Goal: Information Seeking & Learning: Learn about a topic

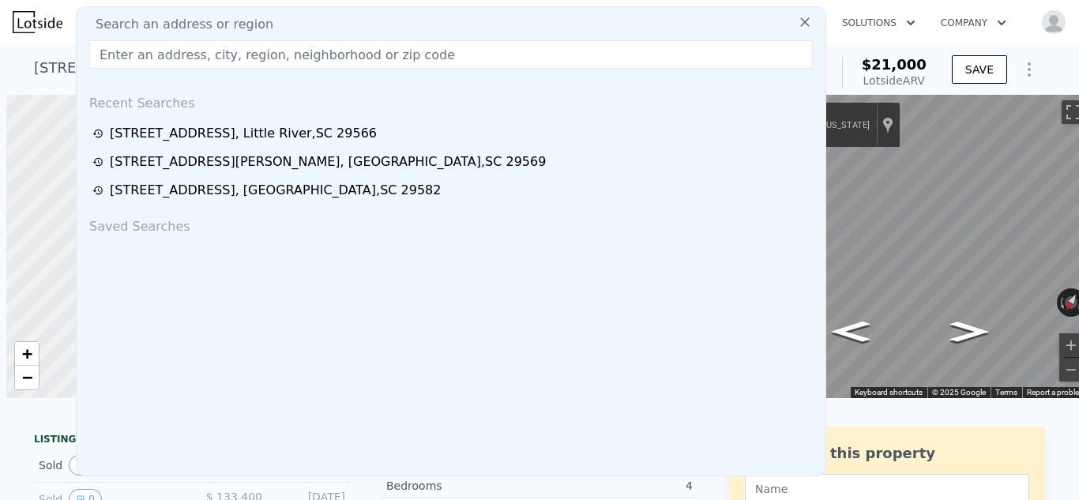
scroll to position [0, 6]
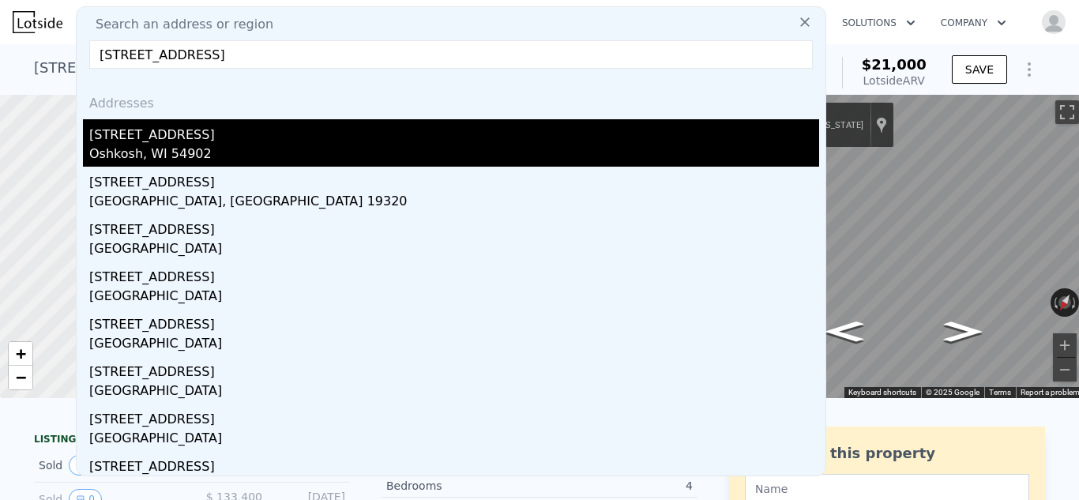
type input "[STREET_ADDRESS]"
click at [155, 140] on div "[STREET_ADDRESS]" at bounding box center [454, 131] width 730 height 25
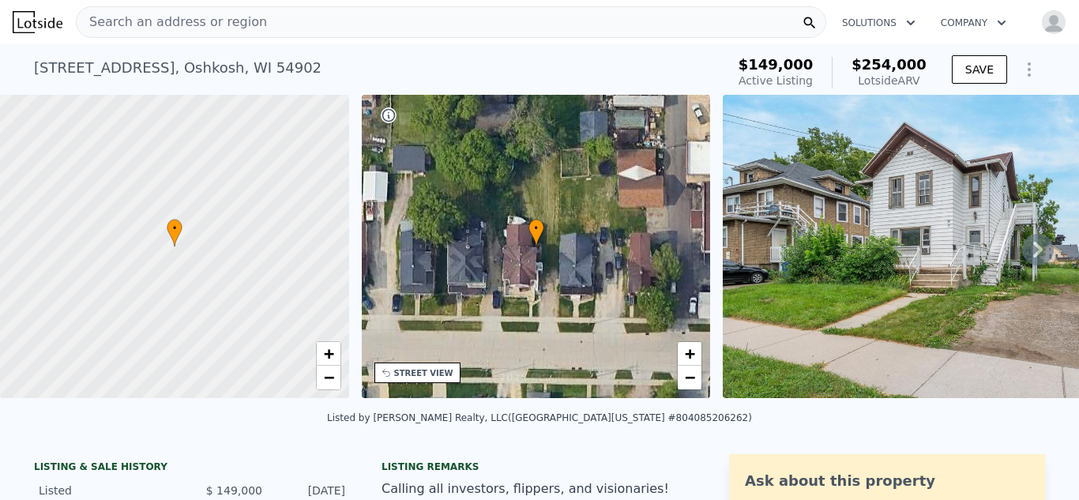
scroll to position [16, 0]
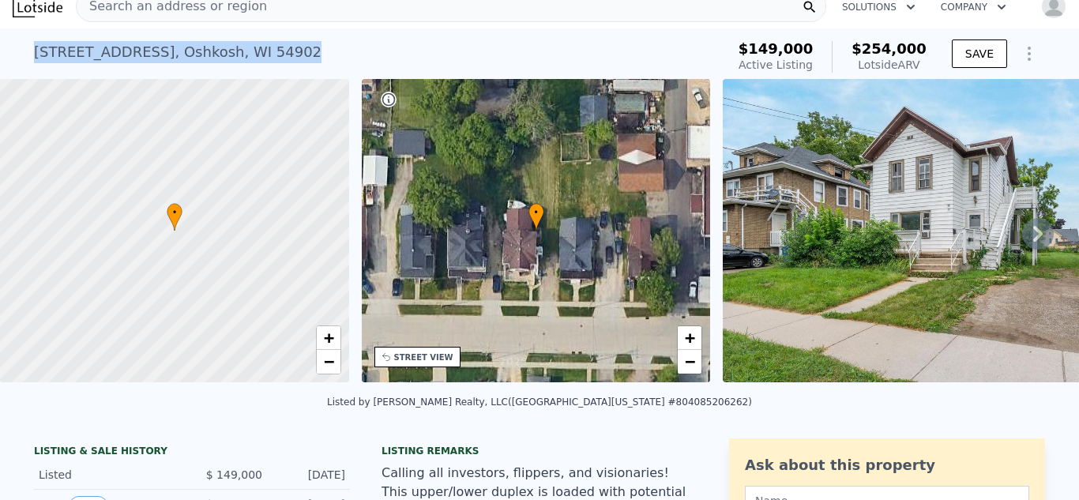
drag, startPoint x: 36, startPoint y: 53, endPoint x: 258, endPoint y: 54, distance: 222.0
click at [258, 54] on div "[STREET_ADDRESS]" at bounding box center [178, 52] width 288 height 22
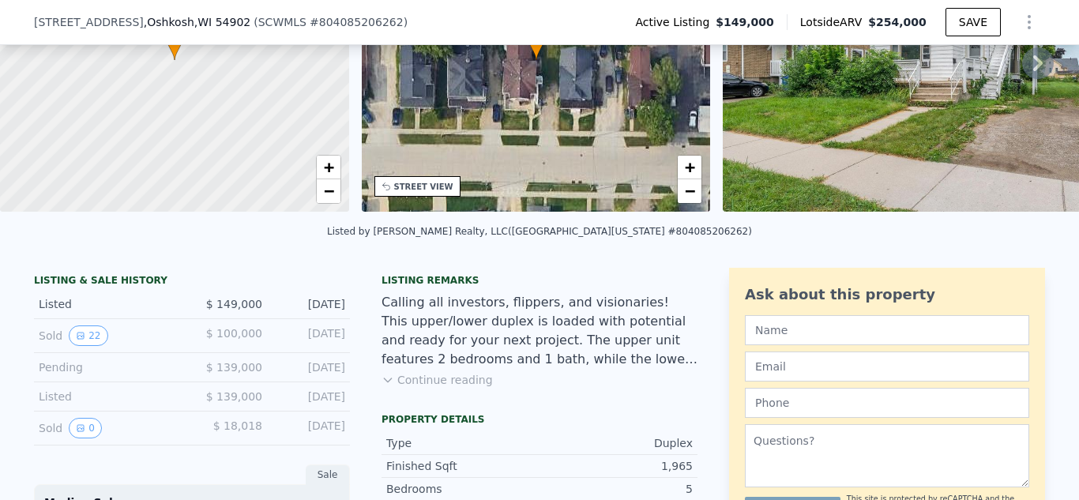
scroll to position [260, 0]
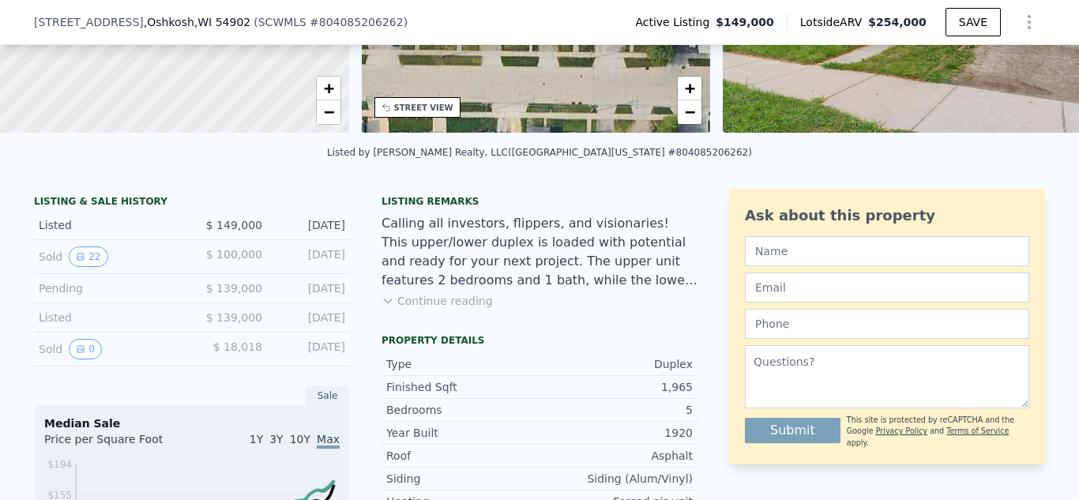
click at [421, 303] on button "Continue reading" at bounding box center [437, 301] width 111 height 16
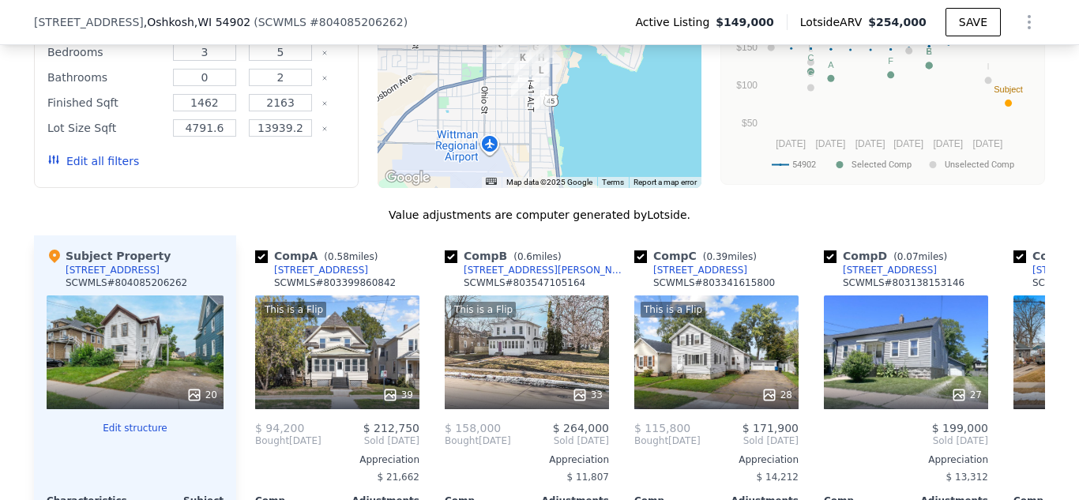
scroll to position [1660, 0]
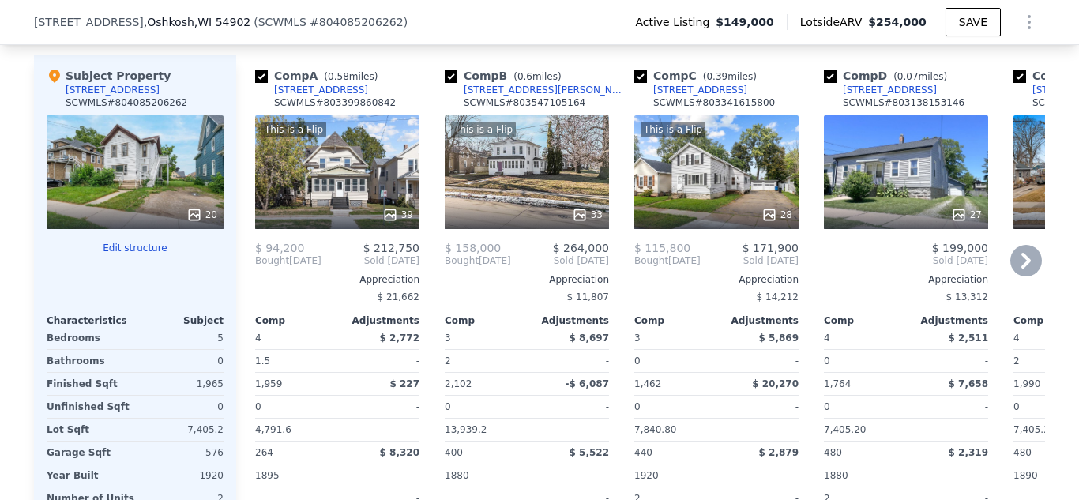
click at [1029, 258] on icon at bounding box center [1025, 261] width 9 height 16
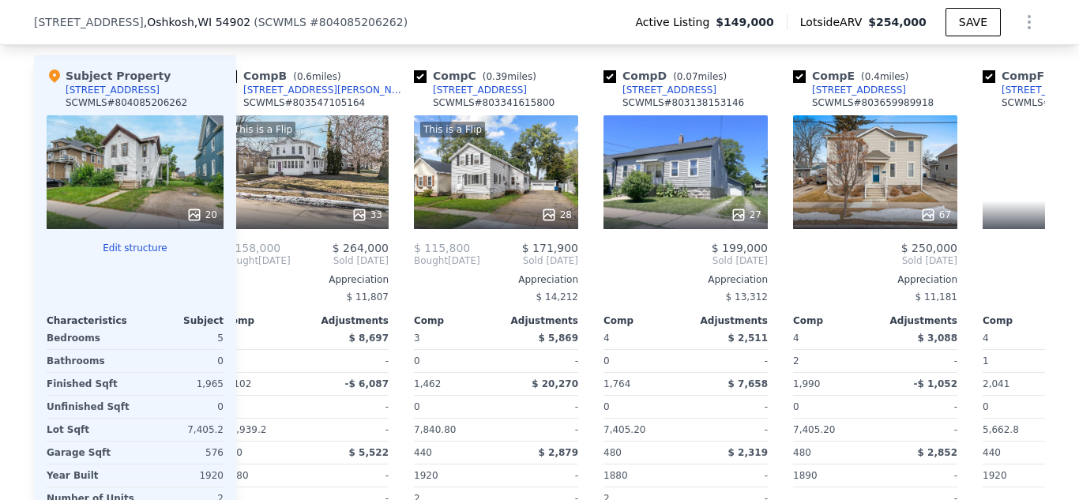
scroll to position [0, 379]
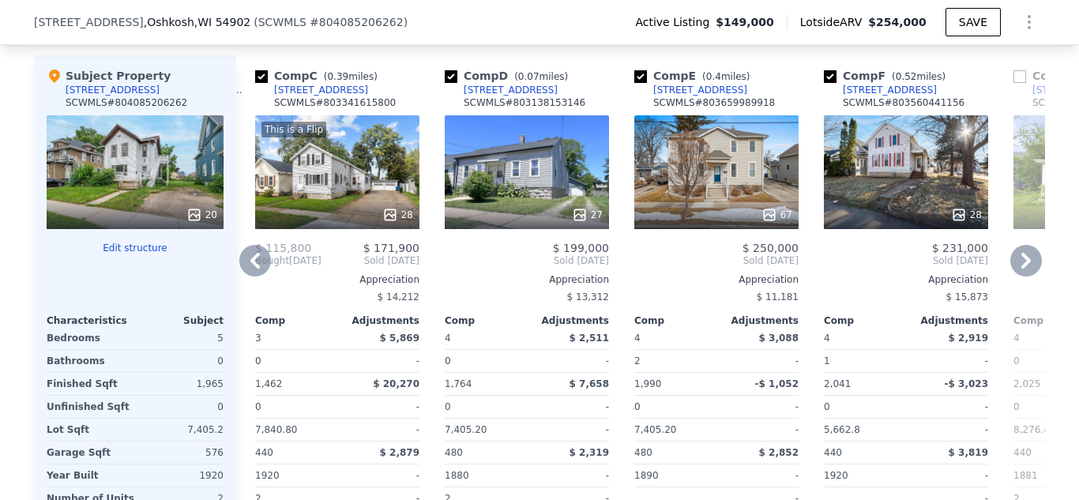
click at [1029, 258] on icon at bounding box center [1025, 261] width 9 height 16
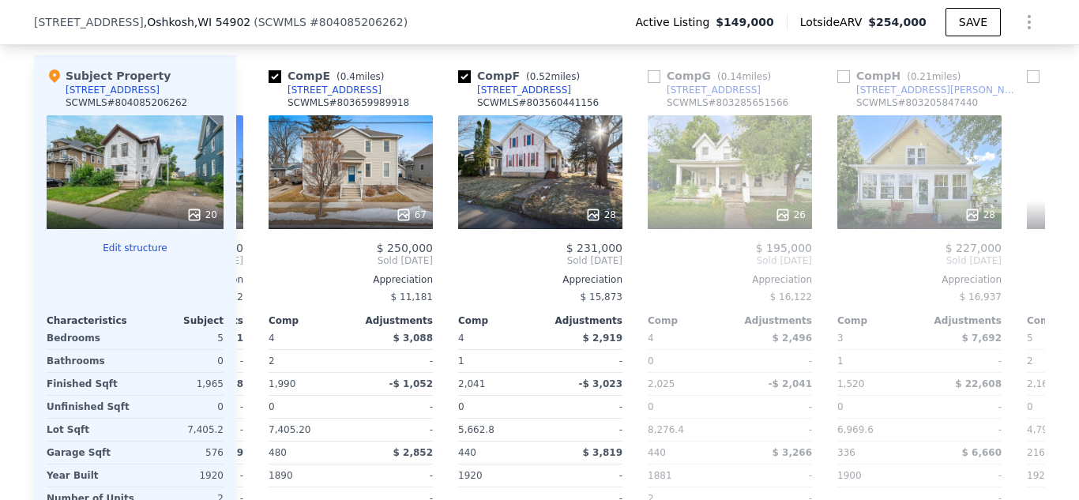
scroll to position [0, 758]
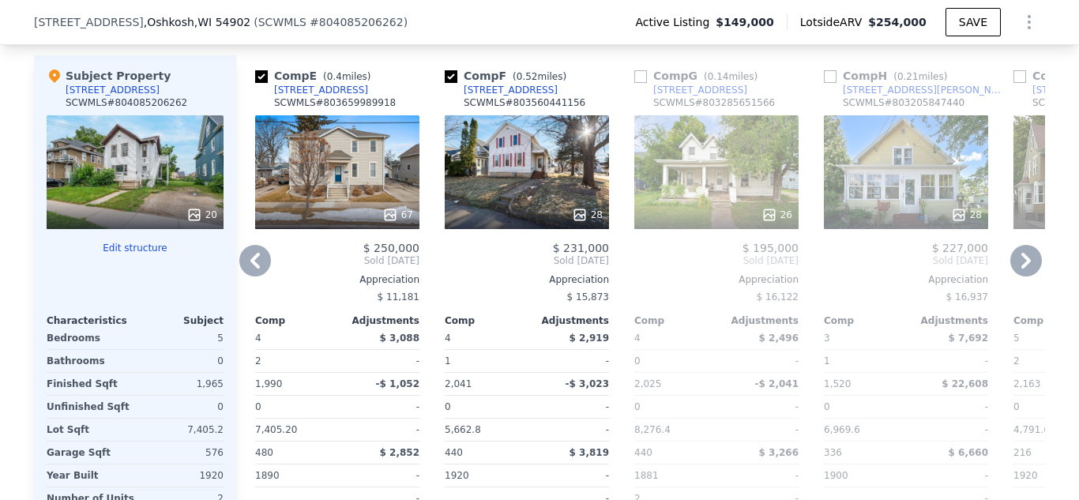
click at [258, 257] on icon at bounding box center [255, 261] width 32 height 32
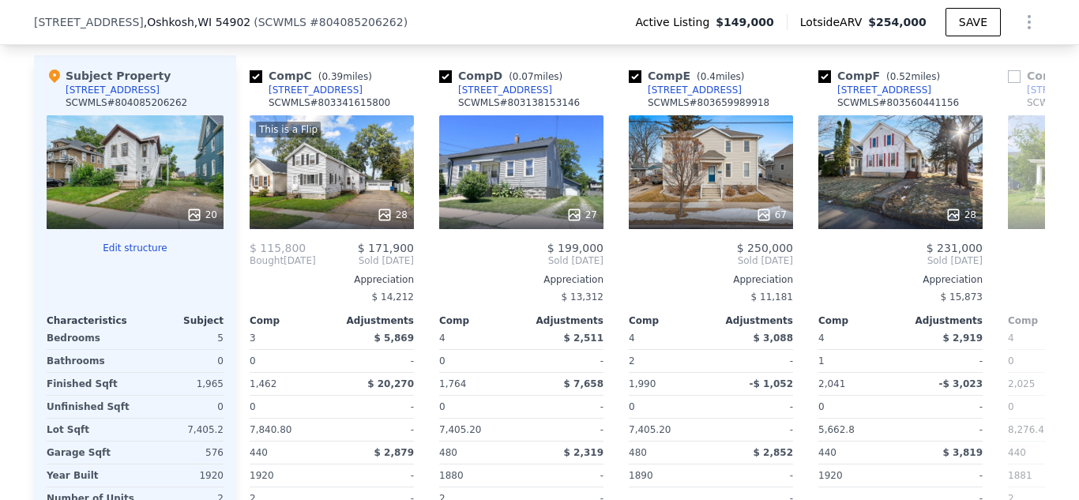
scroll to position [0, 379]
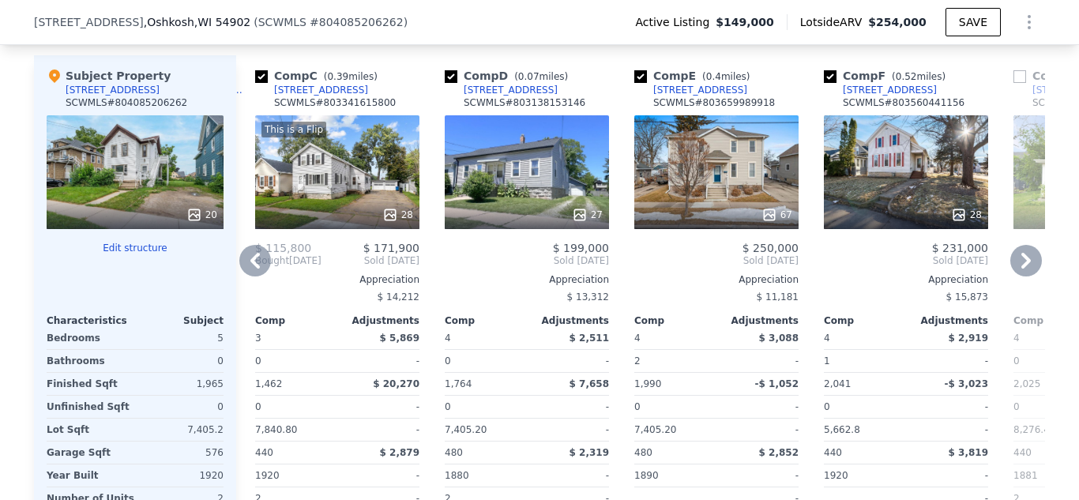
click at [258, 257] on icon at bounding box center [255, 261] width 32 height 32
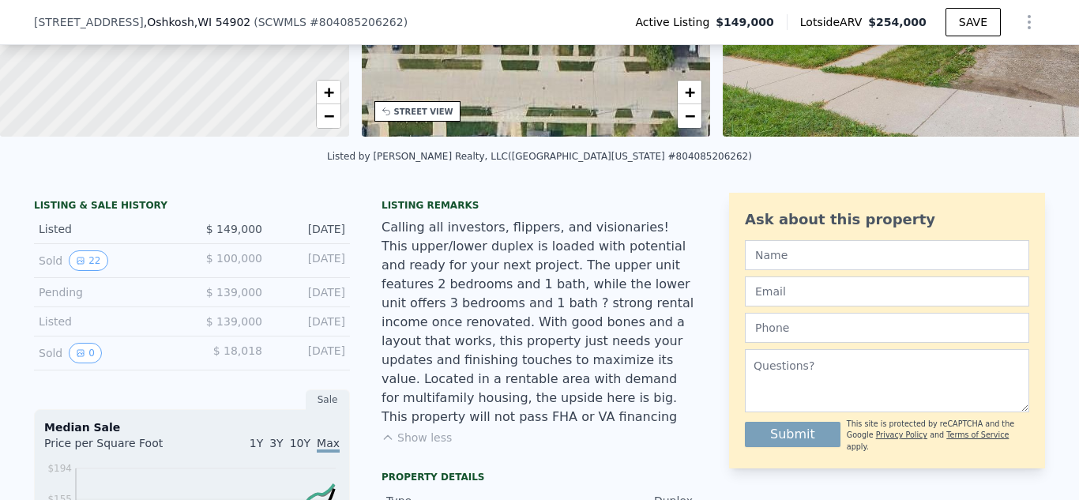
scroll to position [83, 0]
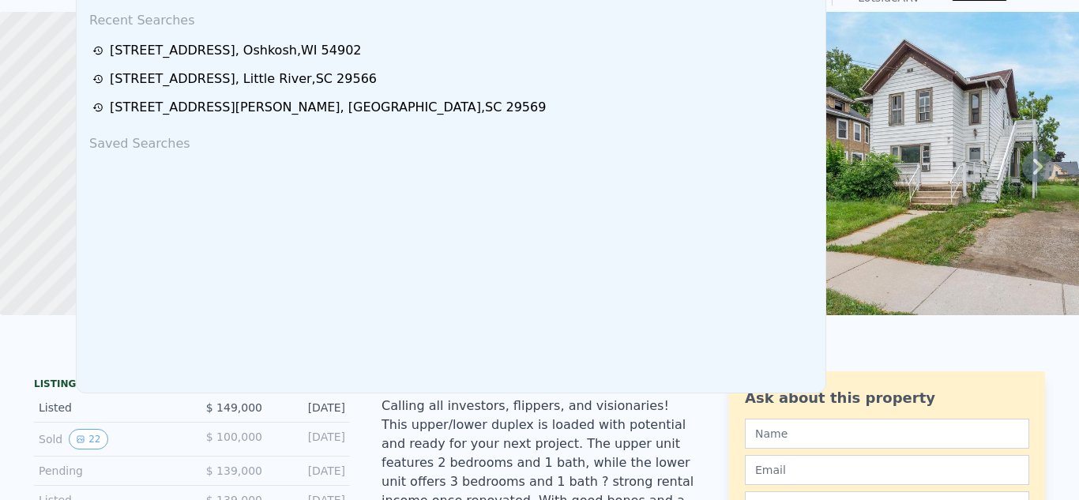
scroll to position [0, 0]
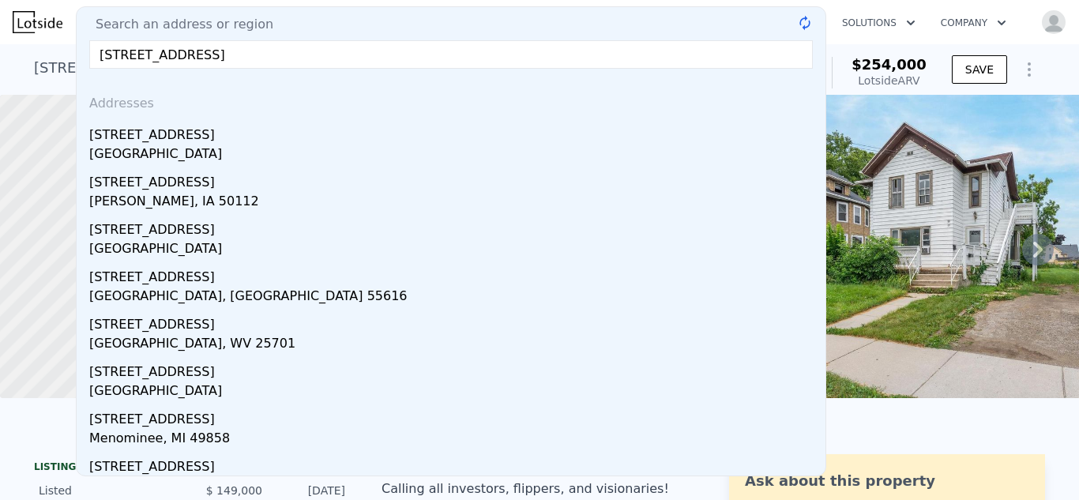
type input "[STREET_ADDRESS]"
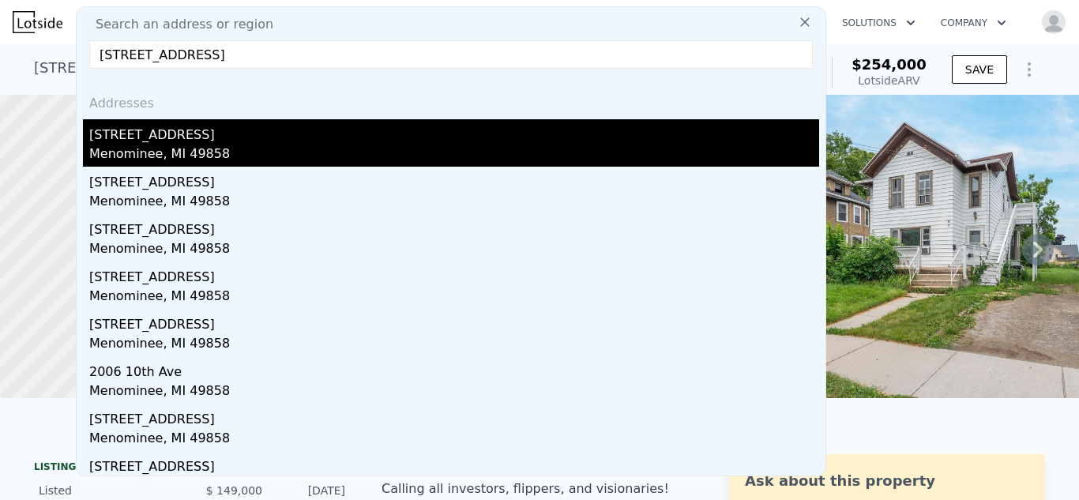
click at [121, 145] on div "Menominee, MI 49858" at bounding box center [454, 156] width 730 height 22
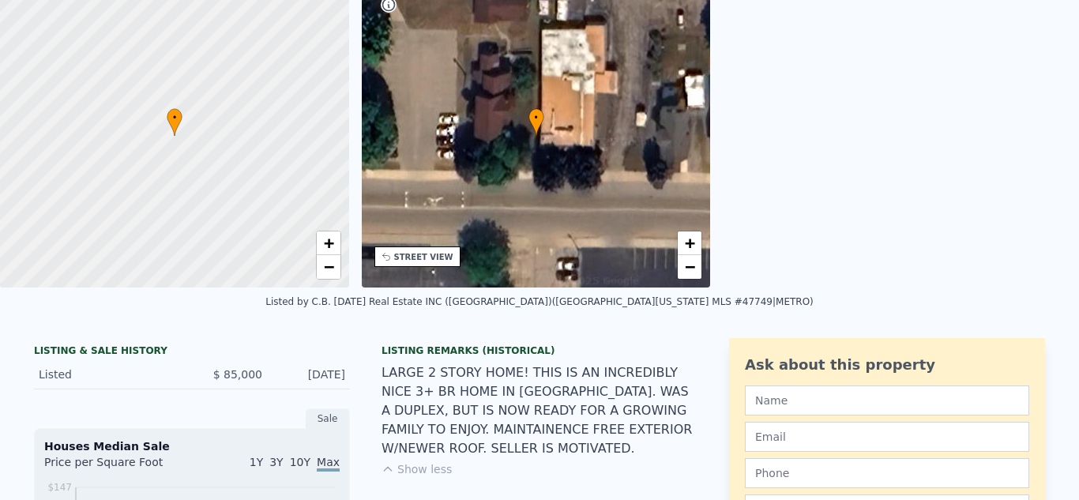
scroll to position [6, 0]
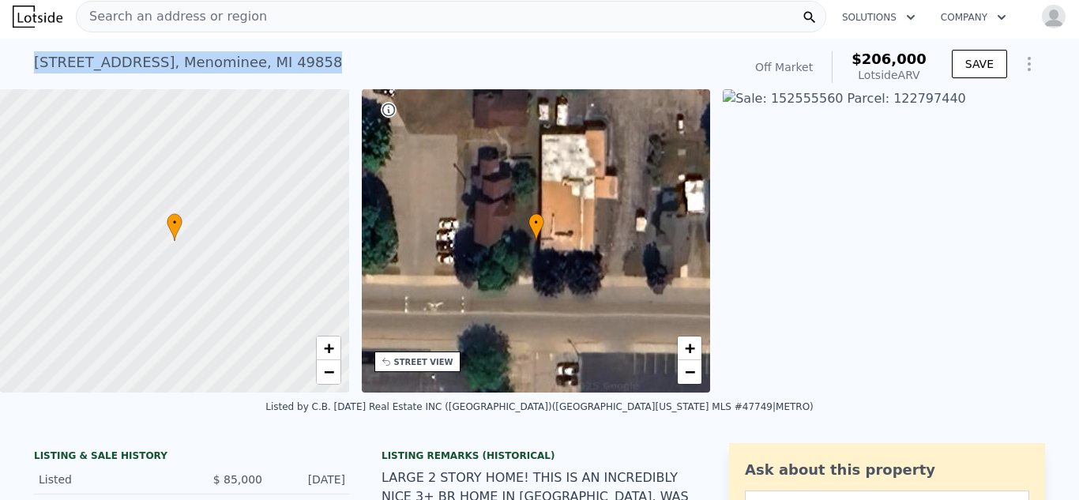
drag, startPoint x: 36, startPoint y: 58, endPoint x: 286, endPoint y: 60, distance: 250.4
click at [286, 60] on div "[STREET_ADDRESS] Sold (~ARV $206k )" at bounding box center [385, 67] width 702 height 44
copy div "[STREET_ADDRESS]"
